Goal: Task Accomplishment & Management: Manage account settings

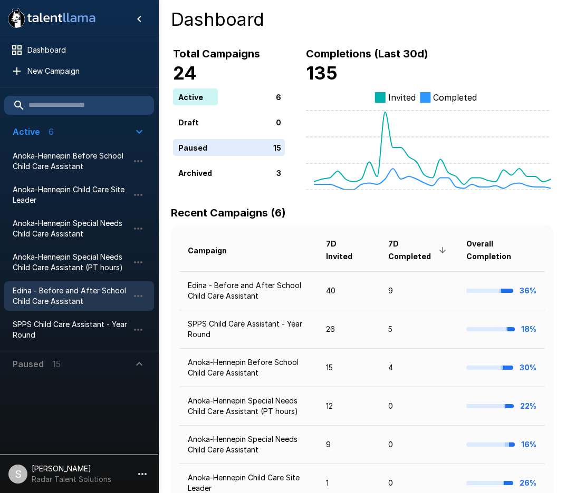
click at [36, 299] on span "Edina - Before and After School Child Care Assistant" at bounding box center [71, 296] width 116 height 21
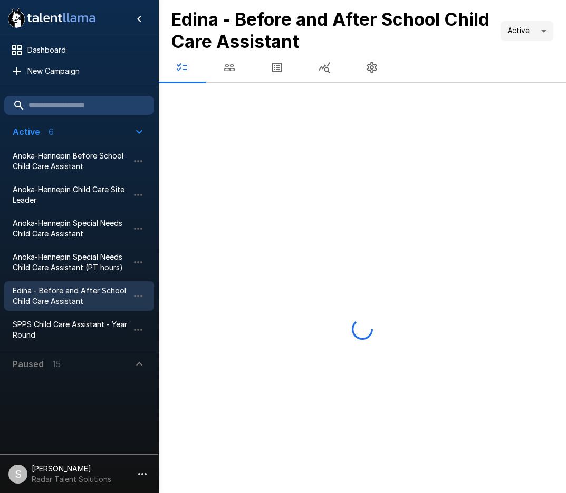
click at [232, 74] on button "button" at bounding box center [229, 68] width 47 height 30
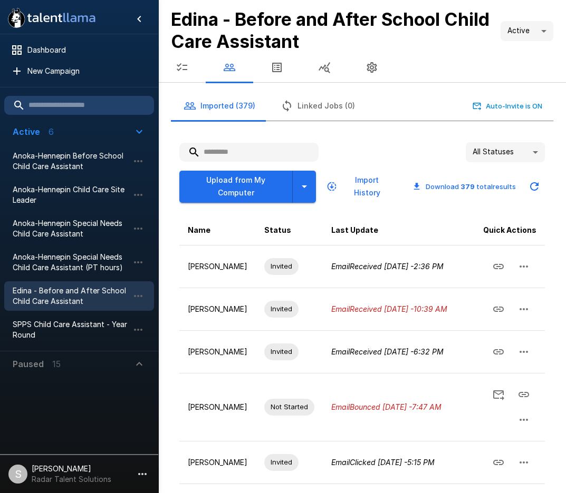
click at [250, 150] on input "text" at bounding box center [248, 152] width 139 height 19
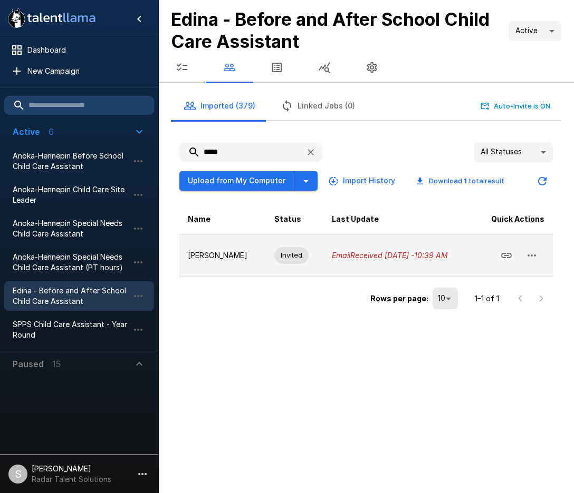
type input "*****"
click at [530, 258] on icon "button" at bounding box center [531, 255] width 13 height 13
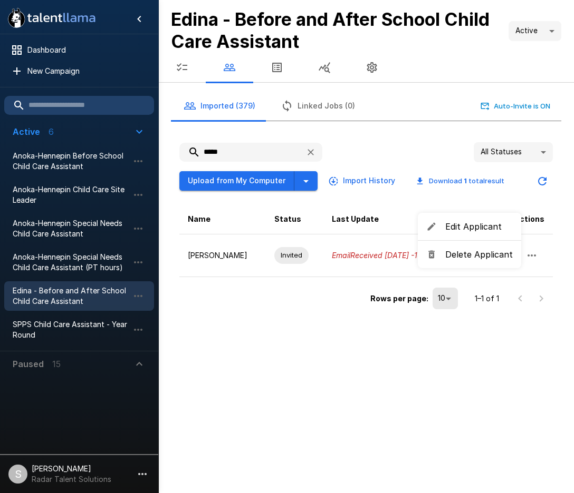
click at [489, 257] on span "Delete Applicant" at bounding box center [478, 254] width 67 height 13
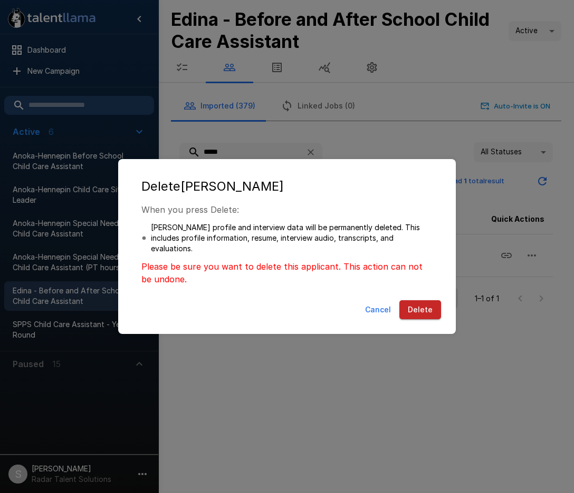
click at [416, 309] on button "Delete" at bounding box center [420, 310] width 42 height 20
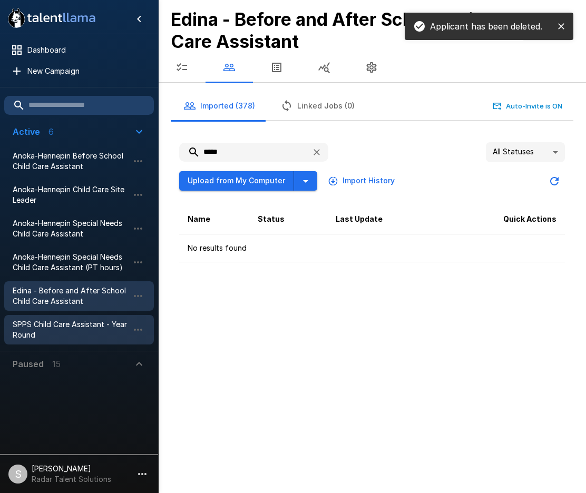
click at [43, 324] on span "SPPS Child Care Assistant - Year Round" at bounding box center [71, 329] width 116 height 21
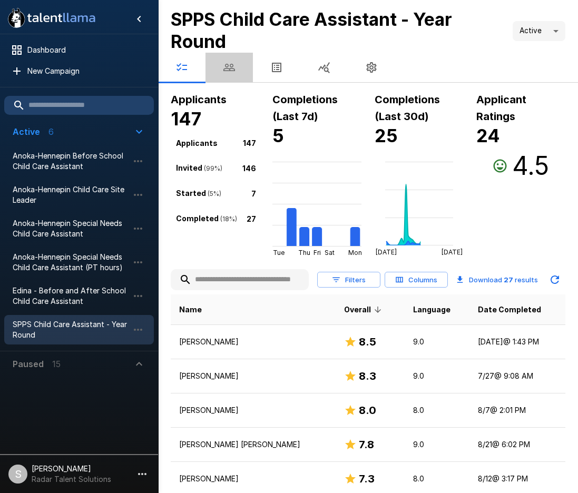
click at [235, 69] on icon "button" at bounding box center [229, 67] width 13 height 13
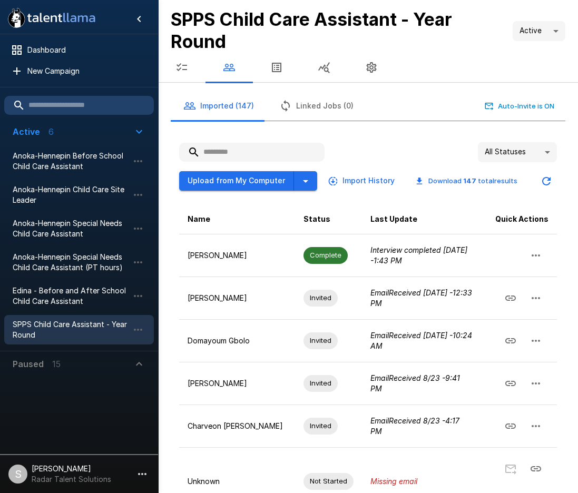
click at [242, 148] on input "text" at bounding box center [251, 152] width 145 height 19
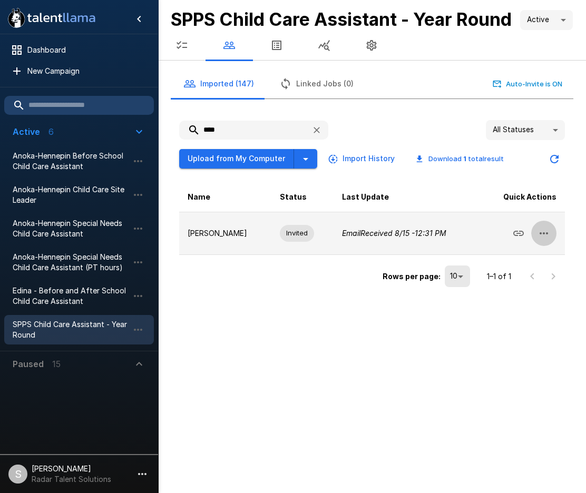
click at [542, 240] on icon "button" at bounding box center [544, 233] width 13 height 13
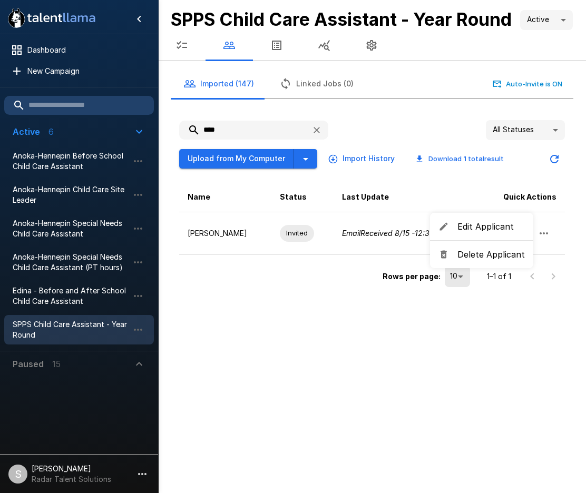
click at [491, 258] on span "Delete Applicant" at bounding box center [491, 254] width 67 height 13
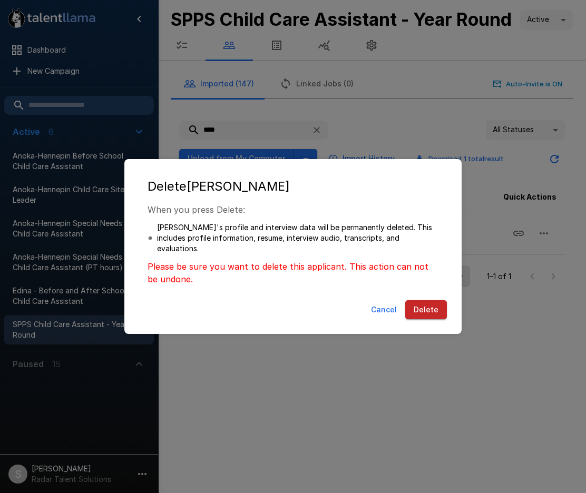
click at [428, 305] on button "Delete" at bounding box center [426, 310] width 42 height 20
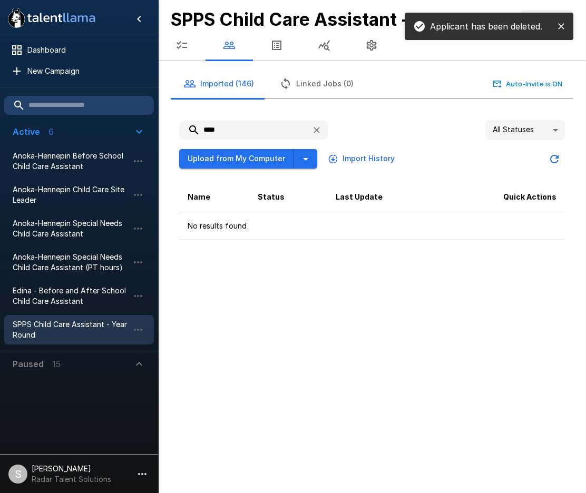
drag, startPoint x: 228, startPoint y: 152, endPoint x: 201, endPoint y: 150, distance: 26.4
click at [201, 140] on input "****" at bounding box center [241, 130] width 124 height 19
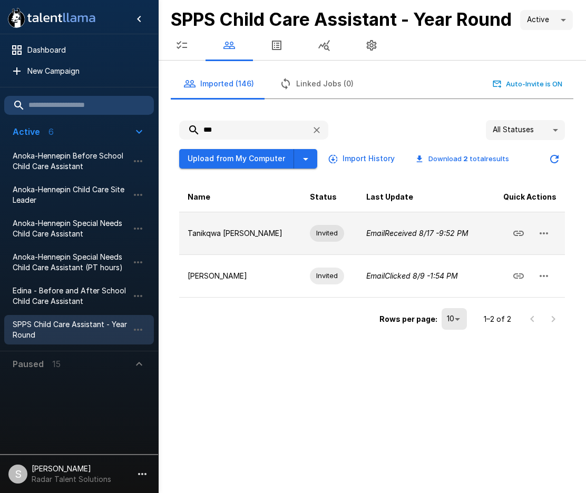
type input "***"
click at [548, 240] on icon "button" at bounding box center [544, 233] width 13 height 13
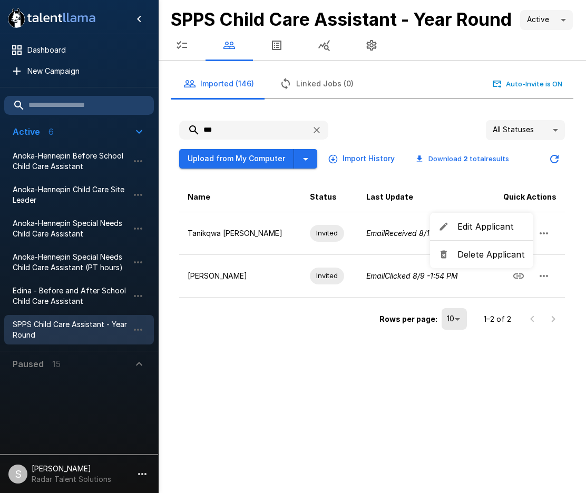
click at [493, 252] on span "Delete Applicant" at bounding box center [491, 254] width 67 height 13
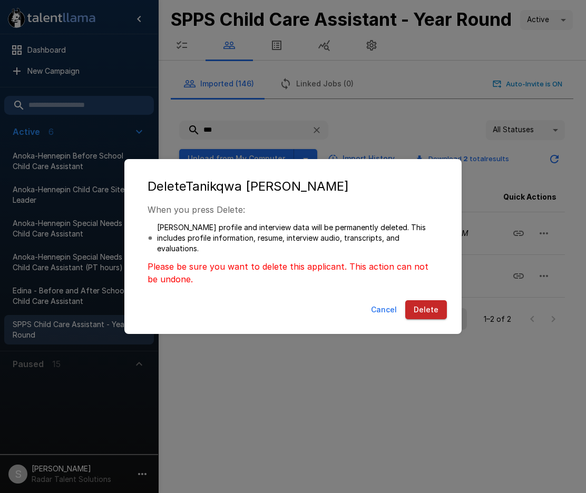
click at [430, 302] on button "Delete" at bounding box center [426, 310] width 42 height 20
